Goal: Use online tool/utility: Utilize a website feature to perform a specific function

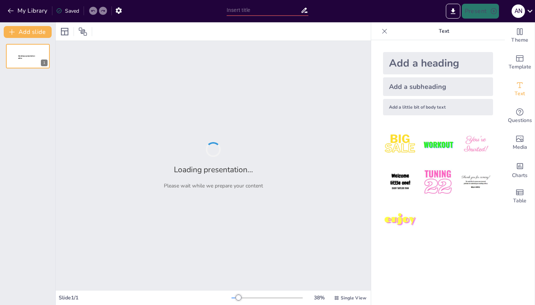
type input "Salud Mental Infantil: Estrategias de Intervención del Pediatra y Psiquiatra"
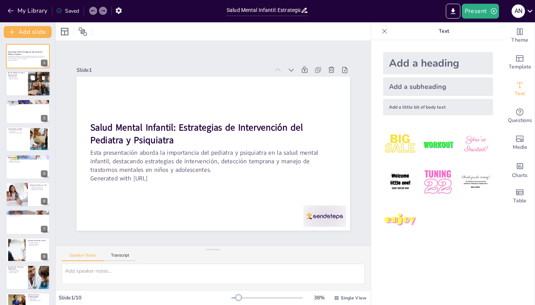
click at [23, 87] on div at bounding box center [28, 83] width 45 height 25
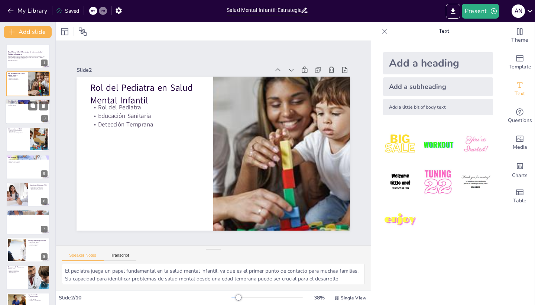
click at [22, 116] on div at bounding box center [28, 111] width 45 height 25
type textarea "La colaboración entre pediatras y psiquiatras es crucial para el tratamiento ef…"
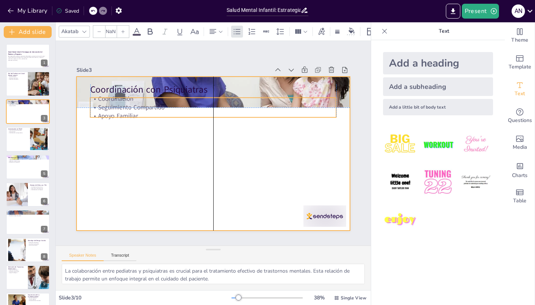
drag, startPoint x: 188, startPoint y: 106, endPoint x: 187, endPoint y: 123, distance: 17.1
click at [187, 123] on p "Seguimiento Compartido" at bounding box center [237, 169] width 189 height 171
type input "32"
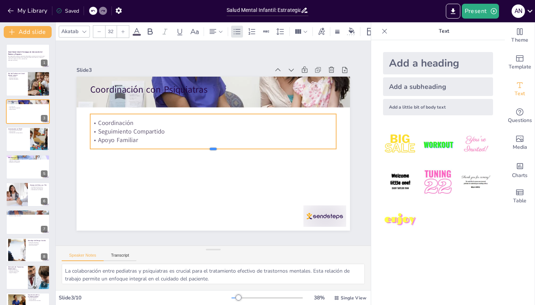
drag, startPoint x: 212, startPoint y: 133, endPoint x: 221, endPoint y: 163, distance: 30.5
click at [221, 163] on div "Coordinación con Psiquiatras Coordinación Seguimiento Compartido Apoyo Familiar" at bounding box center [222, 148] width 270 height 314
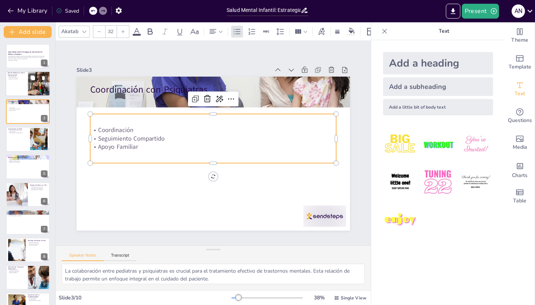
click at [31, 89] on div at bounding box center [38, 83] width 53 height 25
type textarea "El pediatra juega un papel fundamental en la salud mental infantil, ya que es e…"
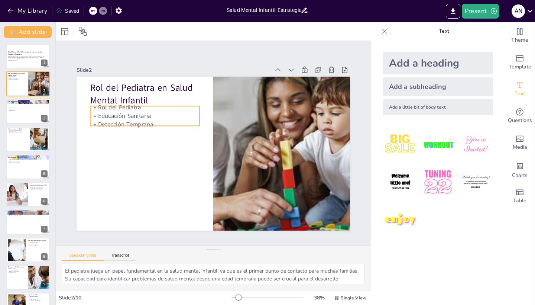
click at [196, 168] on p "Educación Sanitaria" at bounding box center [231, 215] width 71 height 94
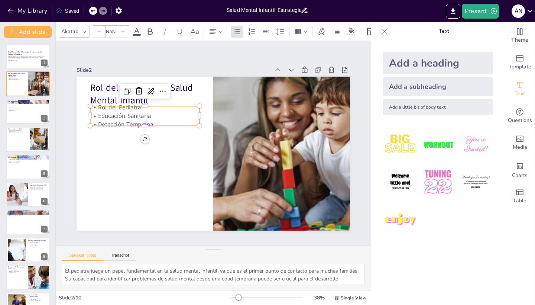
type input "32"
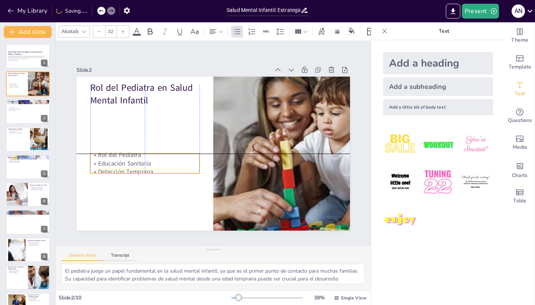
drag, startPoint x: 152, startPoint y: 124, endPoint x: 155, endPoint y: 170, distance: 45.4
click at [180, 129] on p "Detección Temprana" at bounding box center [184, 74] width 9 height 109
click at [23, 140] on div at bounding box center [28, 138] width 45 height 25
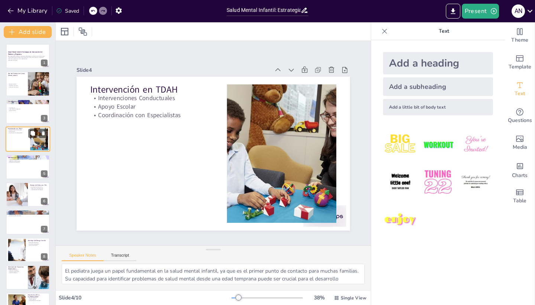
type textarea "Las intervenciones conductuales son una parte importante del manejo del TDAH. E…"
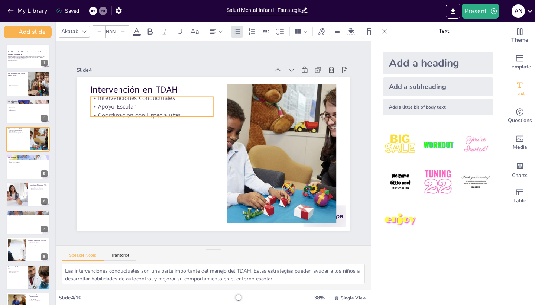
click at [135, 117] on p "Coordinación con Especialistas" at bounding box center [147, 156] width 104 height 79
type input "32"
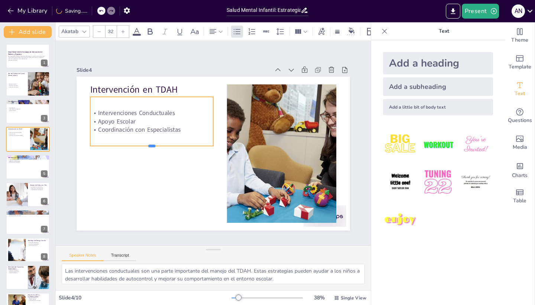
drag, startPoint x: 150, startPoint y: 117, endPoint x: 151, endPoint y: 148, distance: 30.5
click at [178, 148] on div at bounding box center [200, 203] width 44 height 119
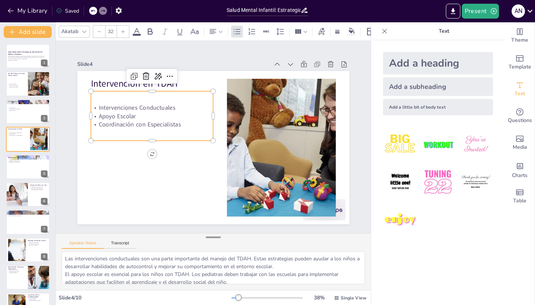
drag, startPoint x: 214, startPoint y: 250, endPoint x: 215, endPoint y: 238, distance: 11.9
click at [215, 238] on div at bounding box center [213, 236] width 15 height 7
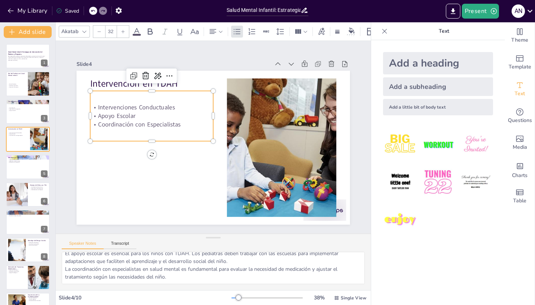
scroll to position [21, 0]
click at [23, 167] on div at bounding box center [28, 166] width 45 height 25
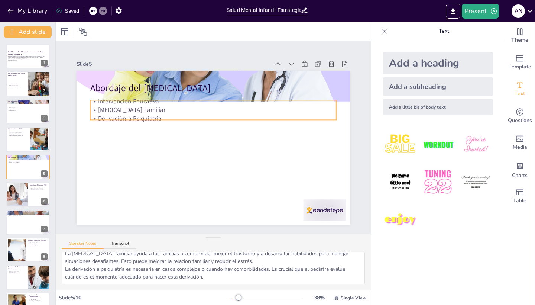
click at [151, 126] on p "Derivación a Psiquiatría" at bounding box center [209, 155] width 243 height 59
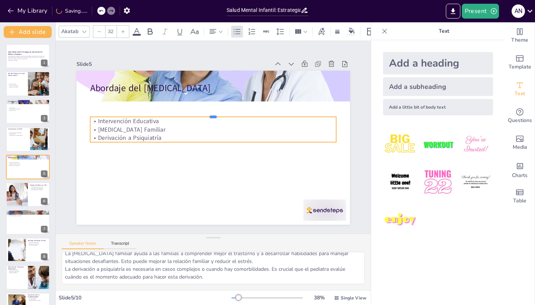
drag, startPoint x: 228, startPoint y: 100, endPoint x: 227, endPoint y: 129, distance: 28.6
click at [227, 129] on div "Abordaje del [MEDICAL_DATA] Intervención Educativa [MEDICAL_DATA] Familiar Deri…" at bounding box center [203, 133] width 251 height 312
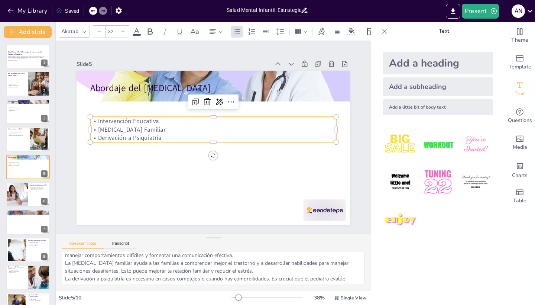
scroll to position [0, 0]
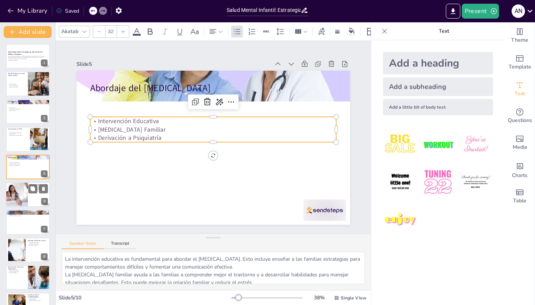
click at [25, 195] on div at bounding box center [17, 194] width 38 height 25
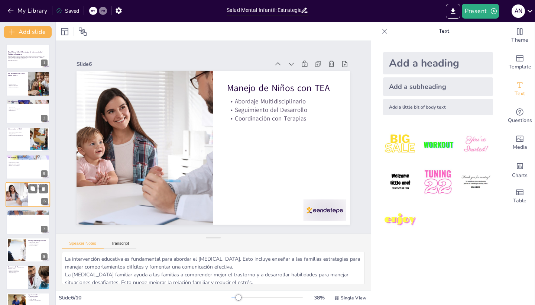
type textarea "Un enfoque multidisciplinario es crucial para el manejo del TEA. Esto implica l…"
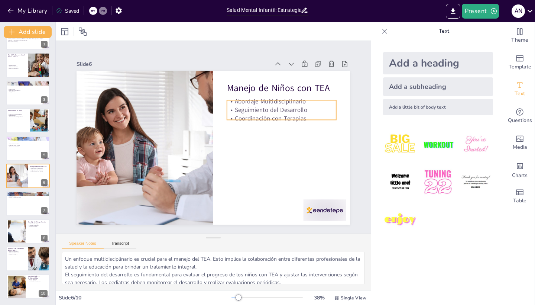
click at [221, 157] on p "Coordinación con Terapias" at bounding box center [181, 200] width 79 height 87
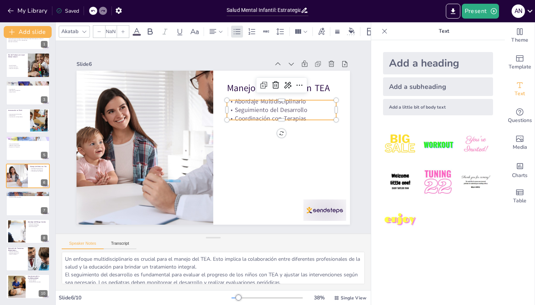
type input "32"
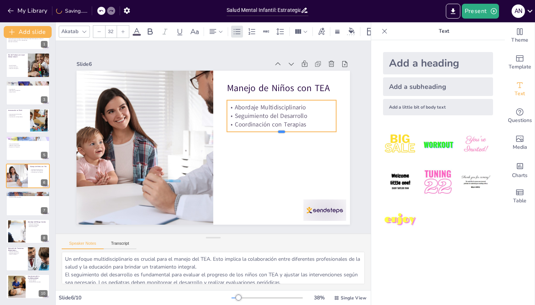
drag, startPoint x: 282, startPoint y: 121, endPoint x: 283, endPoint y: 143, distance: 21.9
click at [213, 123] on div at bounding box center [210, 68] width 6 height 109
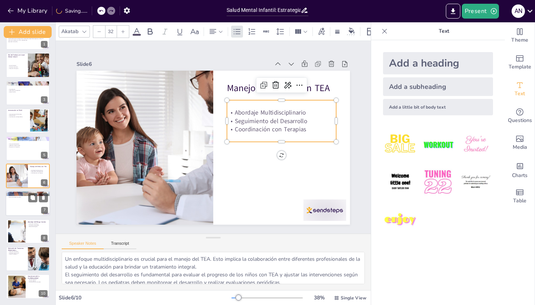
click at [30, 205] on div at bounding box center [28, 203] width 45 height 25
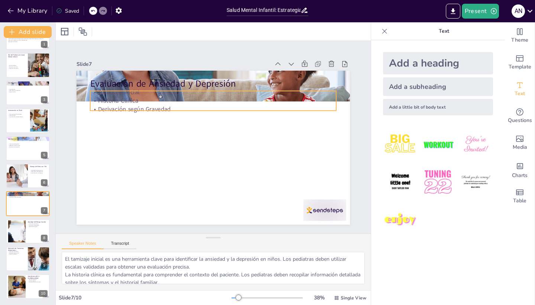
click at [155, 107] on p "Derivación según Gravedad" at bounding box center [207, 109] width 243 height 59
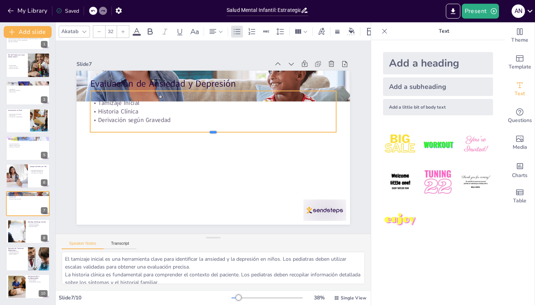
drag, startPoint x: 214, startPoint y: 110, endPoint x: 218, endPoint y: 149, distance: 38.9
click at [218, 149] on div "Evaluación de Ansiedad y Depresión Tamizaje Inicial Historia Clínica Derivación…" at bounding box center [212, 147] width 288 height 181
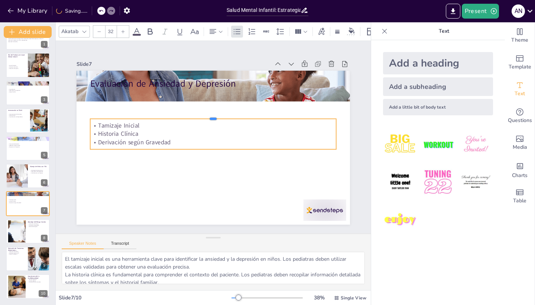
drag, startPoint x: 223, startPoint y: 90, endPoint x: 220, endPoint y: 118, distance: 28.1
click at [220, 118] on div at bounding box center [234, 131] width 82 height 236
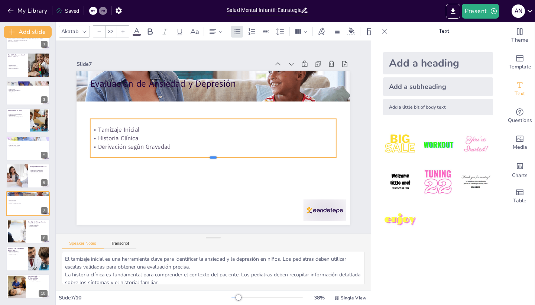
drag, startPoint x: 214, startPoint y: 149, endPoint x: 215, endPoint y: 159, distance: 9.8
click at [215, 159] on div at bounding box center [228, 119] width 187 height 169
click at [25, 233] on div at bounding box center [17, 231] width 48 height 23
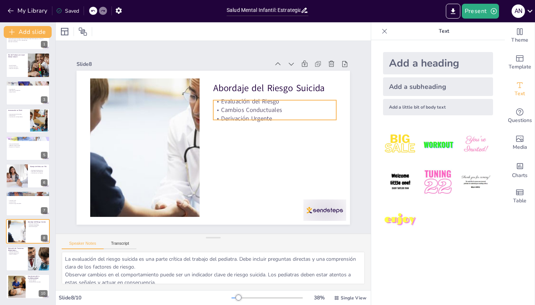
click at [205, 118] on p "Derivación Urgente" at bounding box center [152, 116] width 104 height 79
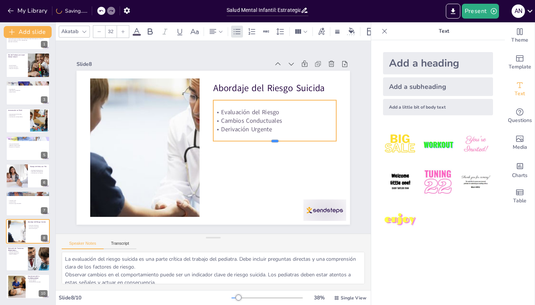
drag, startPoint x: 276, startPoint y: 120, endPoint x: 280, endPoint y: 141, distance: 21.2
click at [223, 141] on div at bounding box center [213, 198] width 19 height 123
click at [17, 263] on div at bounding box center [28, 258] width 45 height 25
type textarea "La detección temprana de trastornos alimentarios puede salvar vidas. Los pediat…"
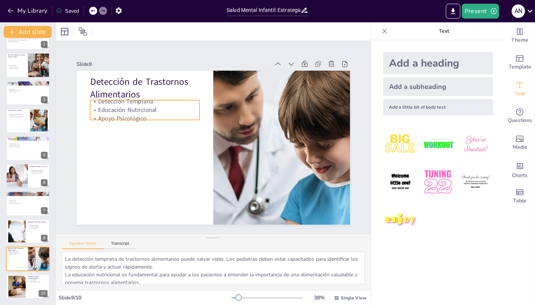
click at [240, 107] on p "Educación Nutricional" at bounding box center [275, 98] width 71 height 94
type input "32"
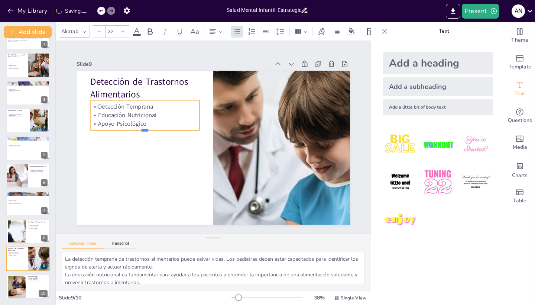
drag, startPoint x: 149, startPoint y: 120, endPoint x: 150, endPoint y: 139, distance: 19.7
click at [150, 128] on div at bounding box center [160, 93] width 92 height 69
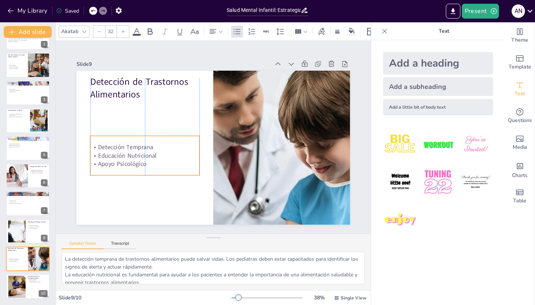
drag, startPoint x: 158, startPoint y: 101, endPoint x: 155, endPoint y: 129, distance: 28.0
click at [155, 129] on div "Detección Temprana Educación Nutricional Apoyo Psicológico" at bounding box center [158, 92] width 96 height 111
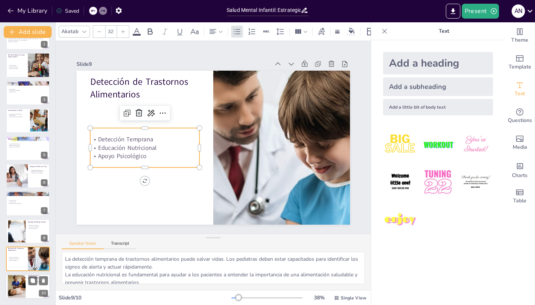
click at [32, 294] on div at bounding box center [28, 286] width 45 height 25
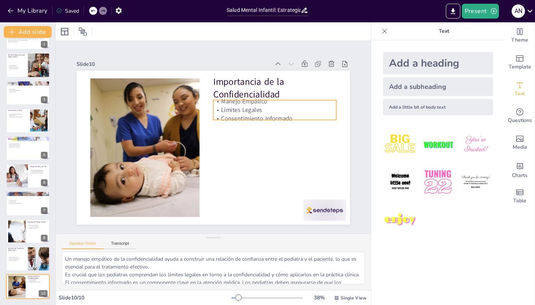
click at [263, 130] on p "Límites Legales" at bounding box center [253, 191] width 34 height 122
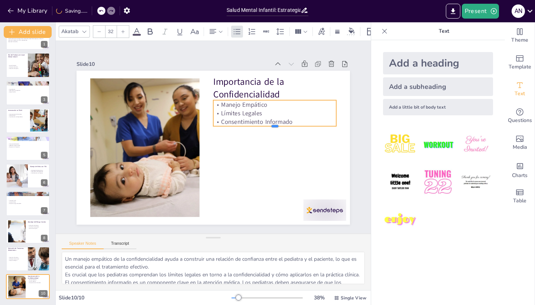
drag, startPoint x: 276, startPoint y: 120, endPoint x: 276, endPoint y: 127, distance: 7.1
click at [250, 135] on div at bounding box center [234, 195] width 32 height 121
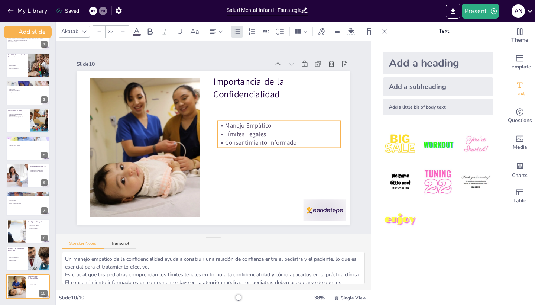
drag, startPoint x: 316, startPoint y: 101, endPoint x: 318, endPoint y: 127, distance: 26.1
click at [227, 143] on p "Manejo Empático" at bounding box center [204, 203] width 46 height 120
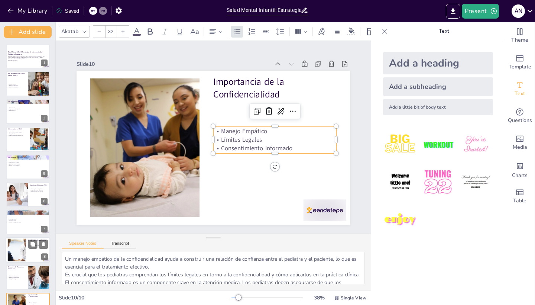
scroll to position [0, 0]
click at [16, 88] on div at bounding box center [28, 83] width 45 height 25
type textarea "El pediatra juega un papel fundamental en la salud mental infantil, ya que es e…"
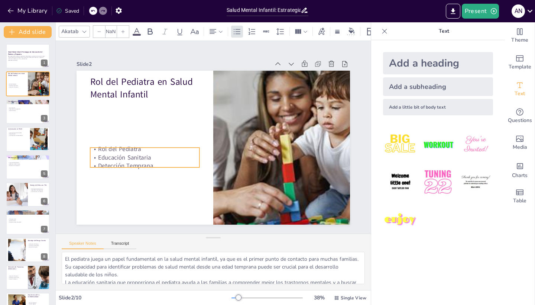
click at [215, 123] on p "Rol del Pediatra" at bounding box center [262, 87] width 94 height 71
type input "32"
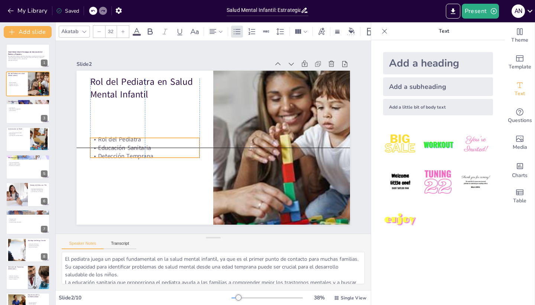
drag, startPoint x: 160, startPoint y: 148, endPoint x: 162, endPoint y: 129, distance: 19.8
click at [162, 127] on p "Rol del Pediatra" at bounding box center [184, 75] width 52 height 103
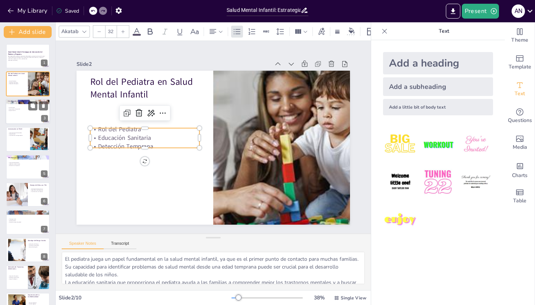
click at [26, 112] on div "Coordinación Seguimiento Compartido Apoyo Familiar" at bounding box center [28, 109] width 40 height 8
type textarea "La colaboración entre pediatras y psiquiatras es crucial para el tratamiento ef…"
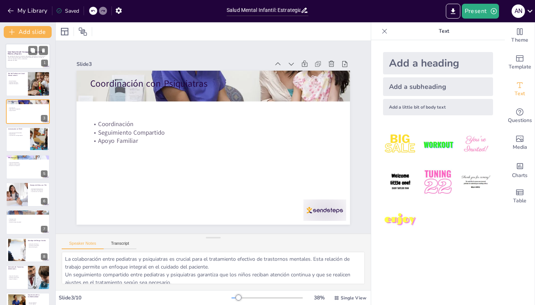
click at [28, 56] on p "Esta presentación aborda la importancia del pediatra y psiquiatra en la salud m…" at bounding box center [28, 57] width 40 height 4
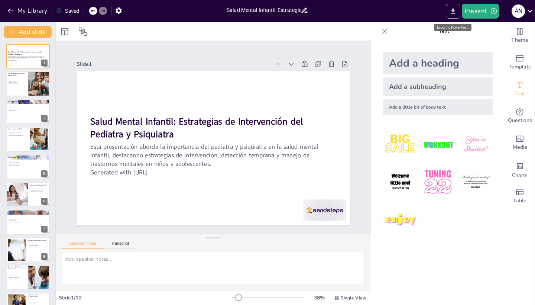
click at [454, 13] on icon "Export to PowerPoint" at bounding box center [453, 11] width 4 height 6
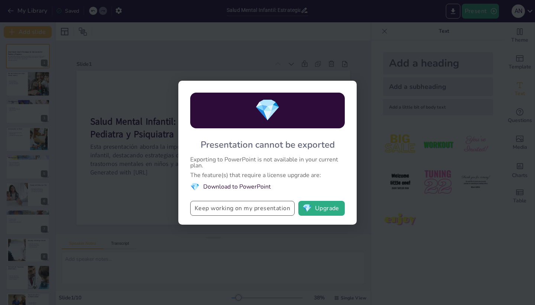
click at [253, 211] on button "Keep working on my presentation" at bounding box center [242, 208] width 104 height 15
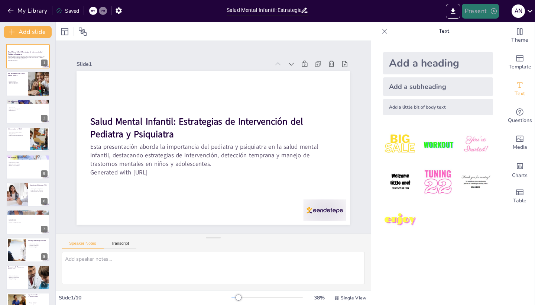
click at [491, 13] on icon "button" at bounding box center [494, 11] width 6 height 6
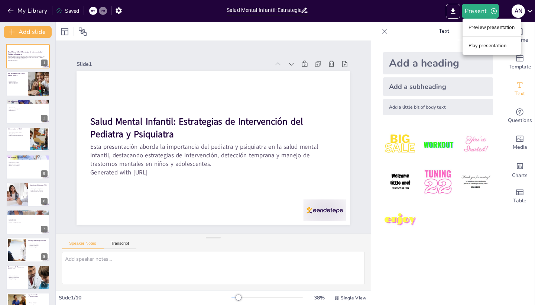
click at [486, 49] on li "Play presentation" at bounding box center [491, 46] width 58 height 12
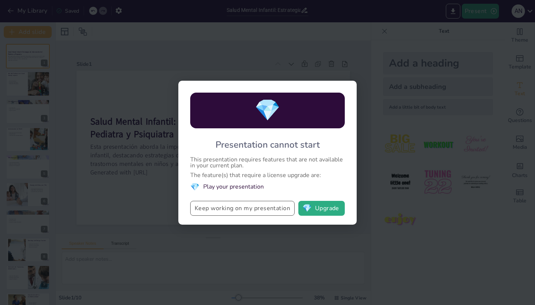
click at [241, 210] on button "Keep working on my presentation" at bounding box center [242, 208] width 104 height 15
